Goal: Task Accomplishment & Management: Use online tool/utility

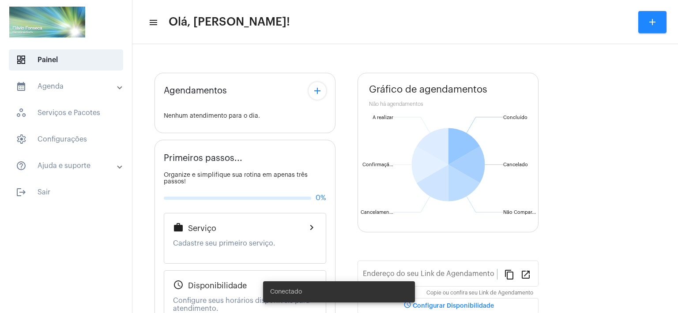
type input "[URL][DOMAIN_NAME]"
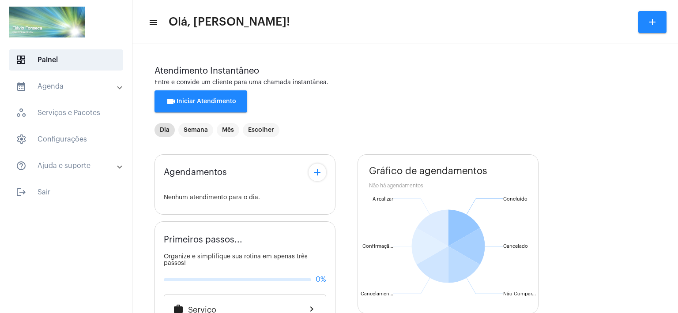
click at [210, 102] on span "videocam Iniciar Atendimento" at bounding box center [201, 101] width 70 height 6
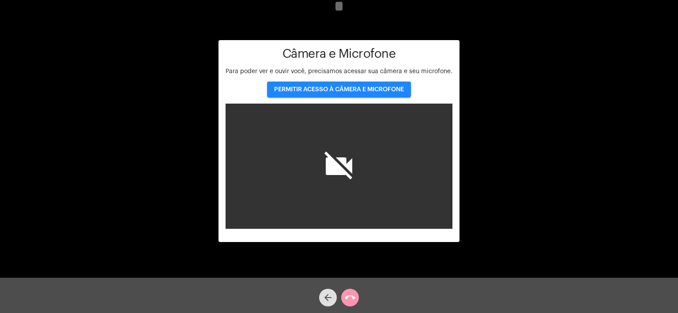
click at [341, 87] on span "PERMITIR ACESSO À CÂMERA E MICROFONE" at bounding box center [339, 90] width 130 height 6
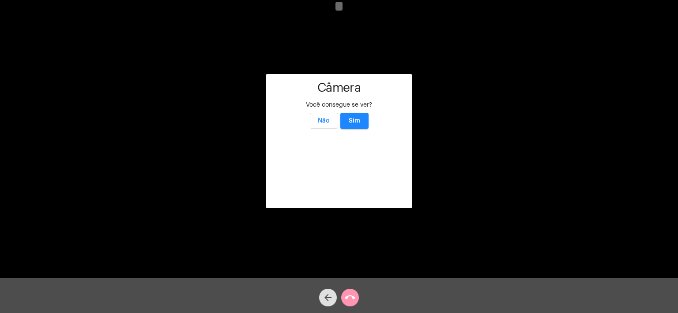
click at [361, 113] on button "Sim" at bounding box center [354, 121] width 28 height 16
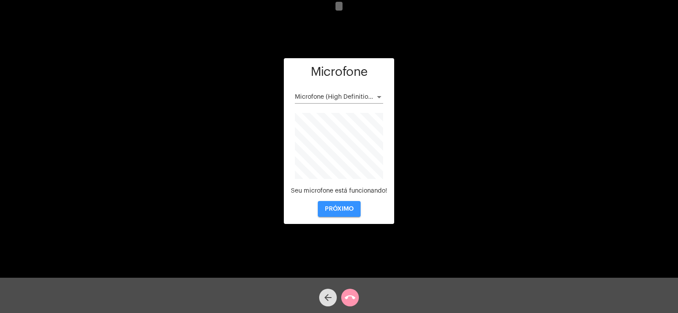
click at [341, 209] on span "PRÓXIMO" at bounding box center [339, 209] width 29 height 6
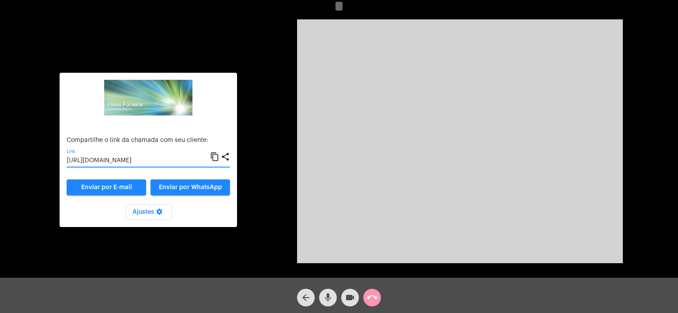
click at [147, 161] on input "[URL][DOMAIN_NAME]" at bounding box center [139, 161] width 144 height 7
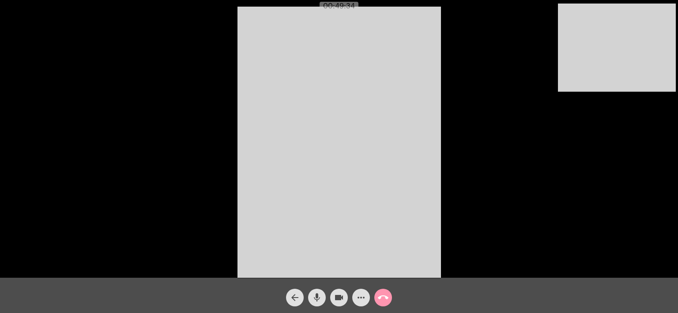
click at [384, 299] on mat-icon "call_end" at bounding box center [383, 298] width 11 height 11
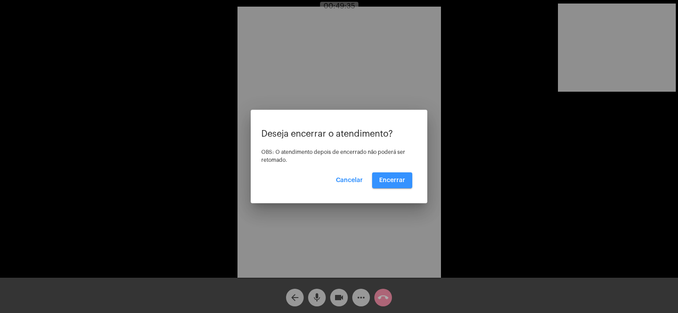
click at [395, 181] on span "Encerrar" at bounding box center [392, 181] width 26 height 6
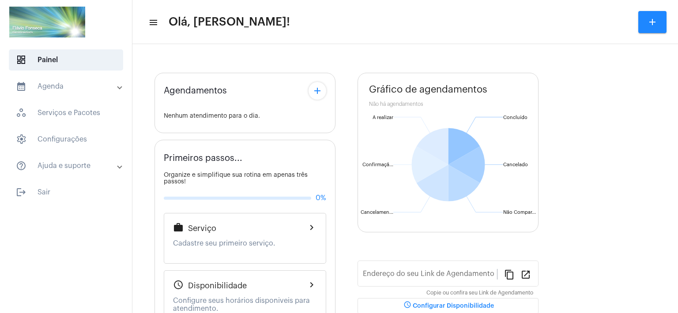
type input "[URL][DOMAIN_NAME]"
